Goal: Task Accomplishment & Management: Manage account settings

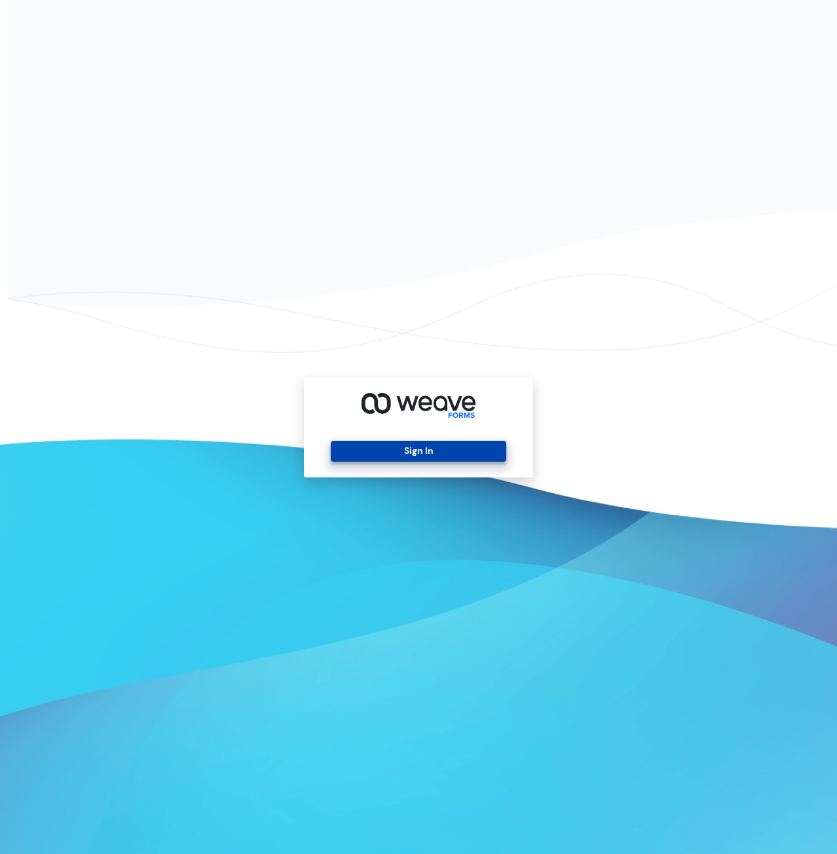
click at [430, 447] on button "Sign In" at bounding box center [418, 451] width 175 height 21
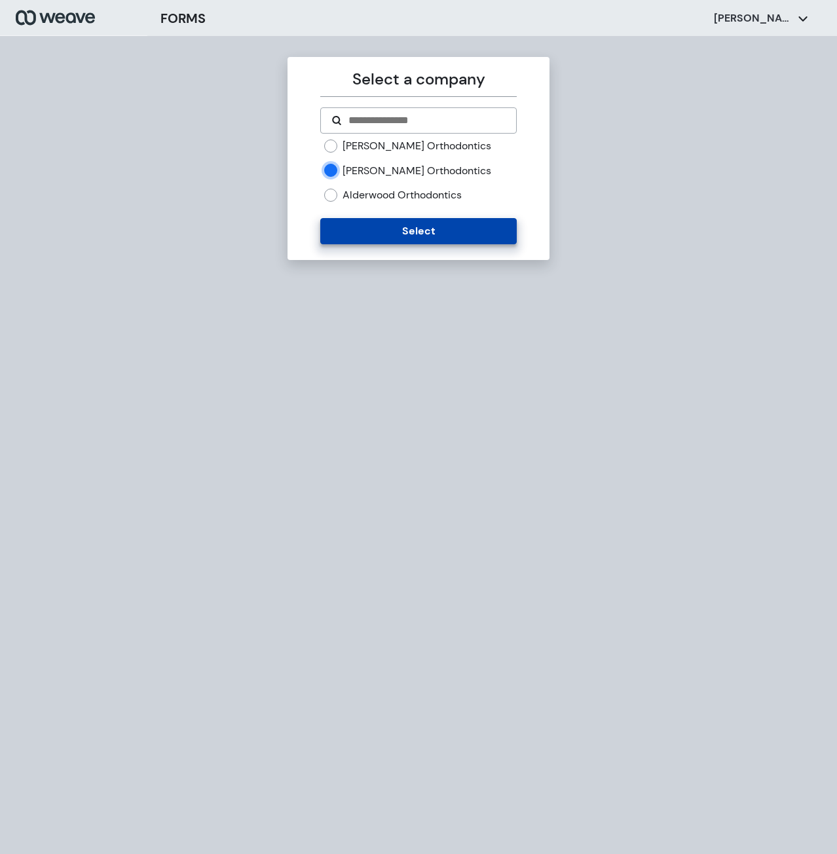
click at [358, 229] on button "Select" at bounding box center [418, 231] width 196 height 26
